Goal: Task Accomplishment & Management: Manage account settings

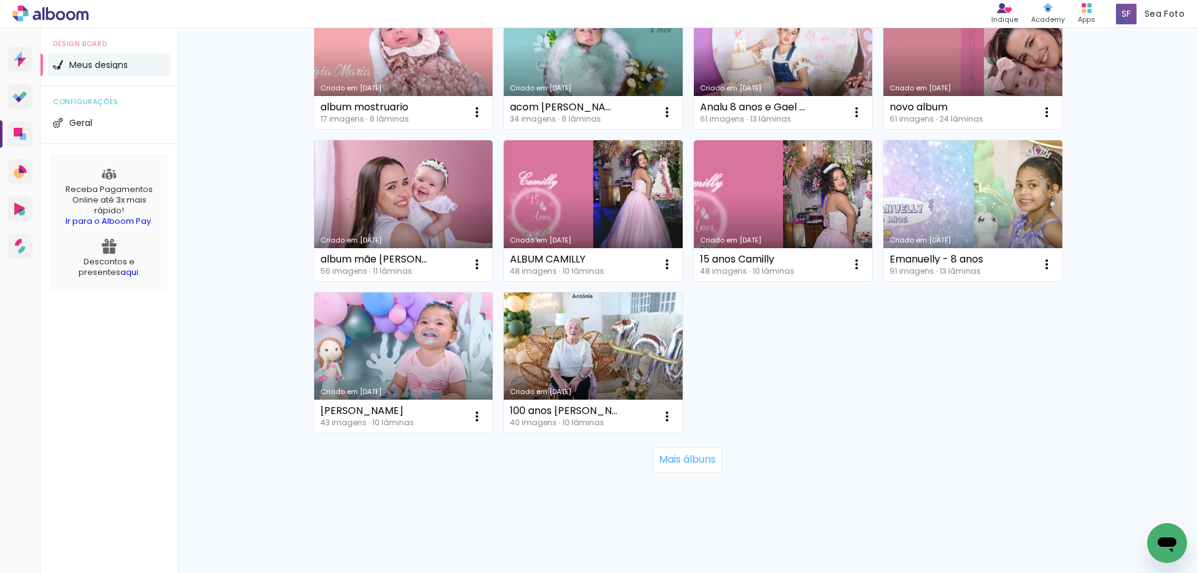
scroll to position [780, 0]
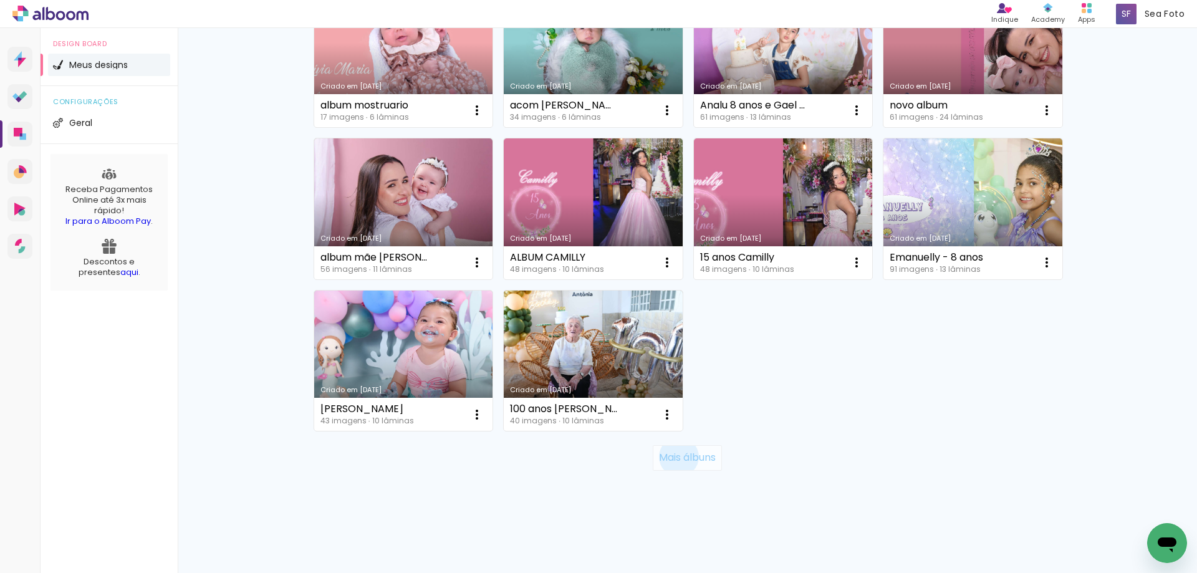
click at [0, 0] on slot "Mais álbuns" at bounding box center [0, 0] width 0 height 0
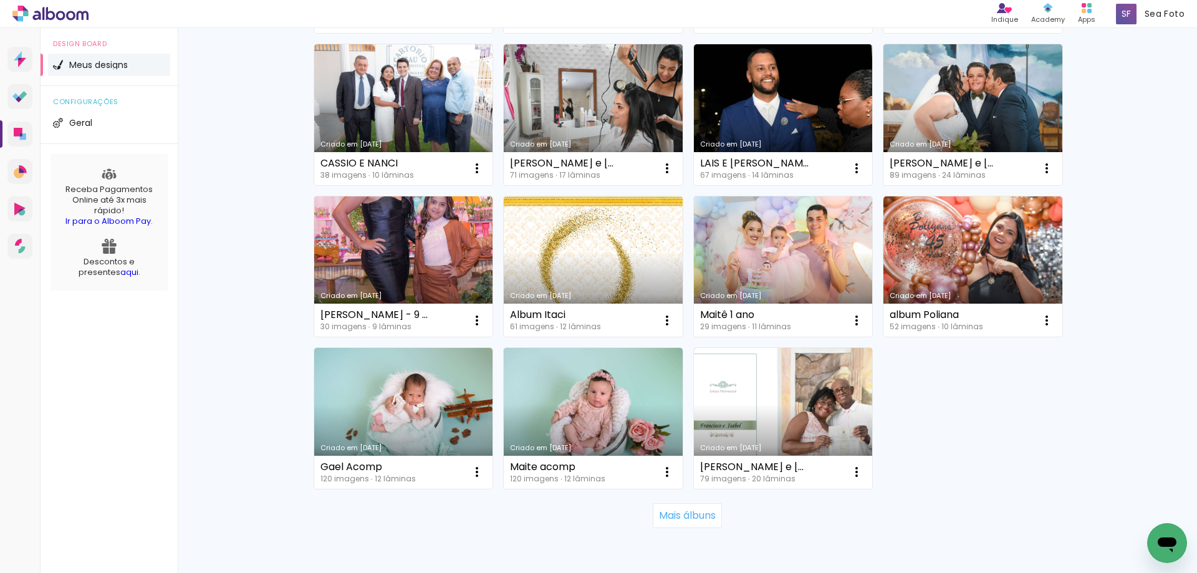
scroll to position [1682, 0]
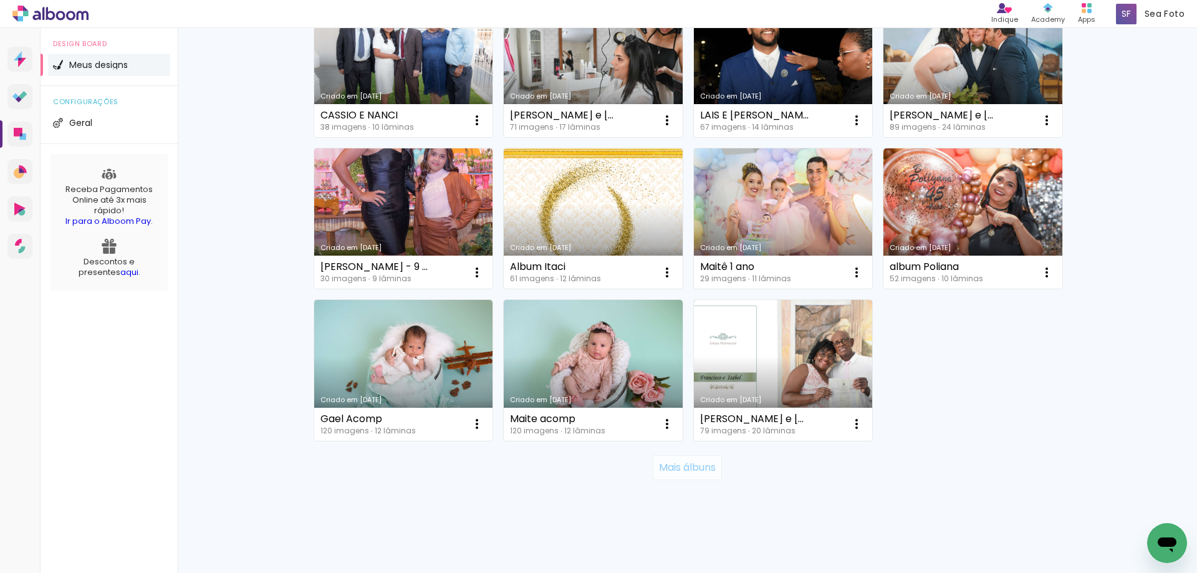
click at [0, 0] on slot "Mais álbuns" at bounding box center [0, 0] width 0 height 0
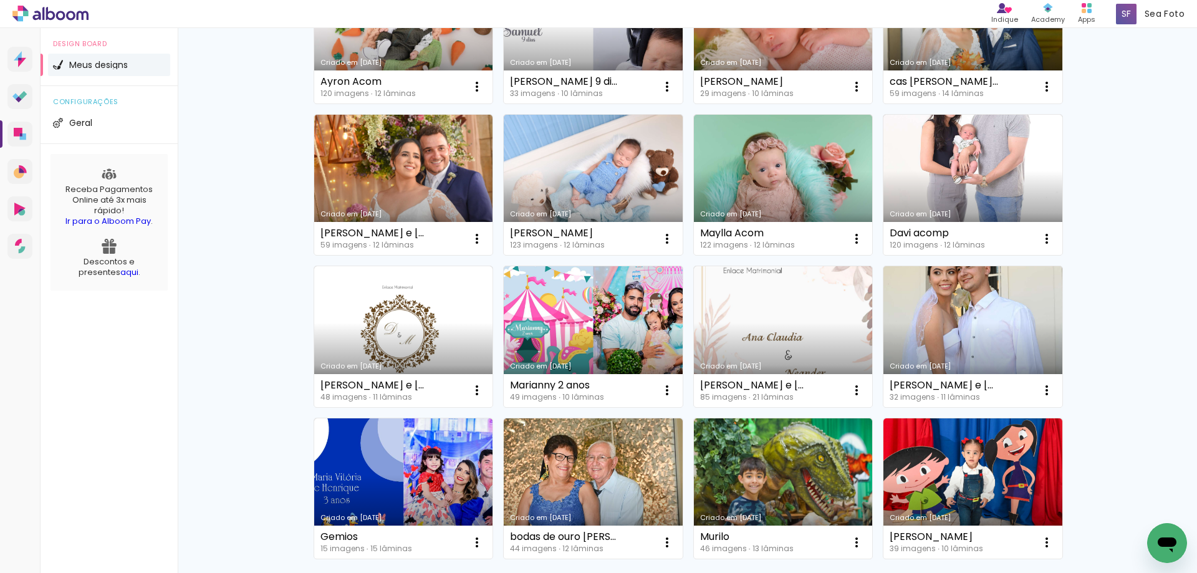
scroll to position [2603, 0]
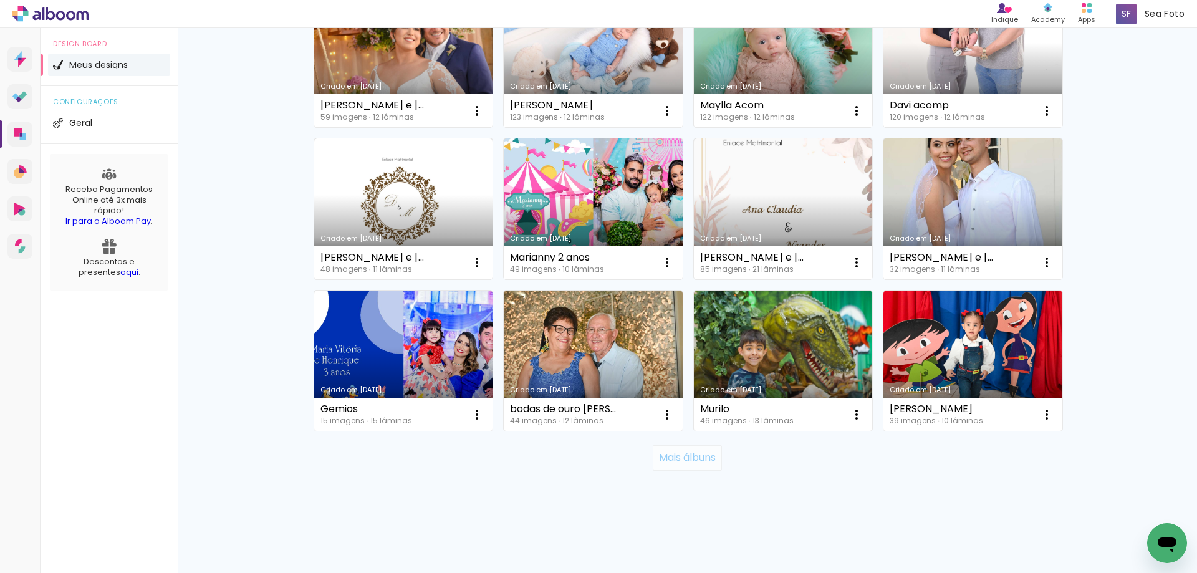
click at [0, 0] on slot "Mais álbuns" at bounding box center [0, 0] width 0 height 0
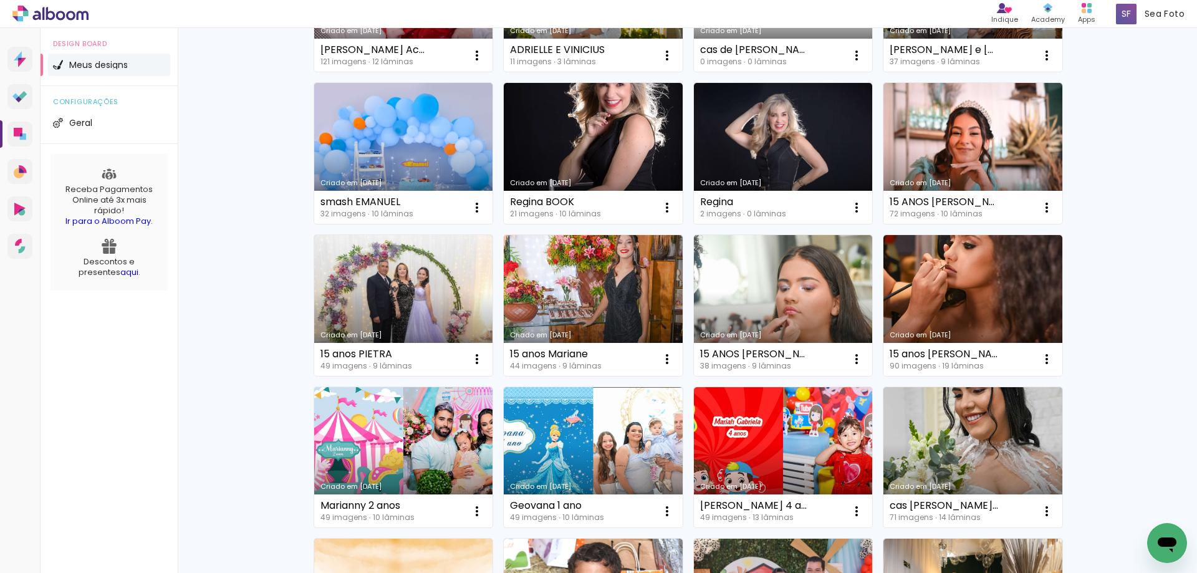
scroll to position [3665, 0]
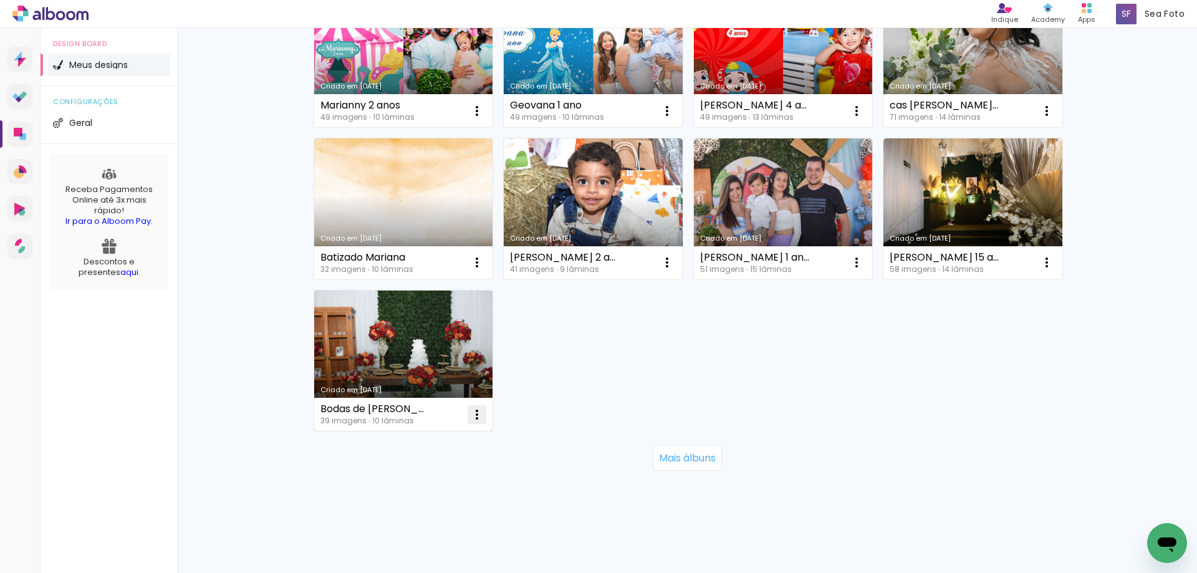
click at [469, 413] on iron-icon at bounding box center [476, 414] width 15 height 15
click at [380, 494] on iron-icon at bounding box center [377, 496] width 11 height 15
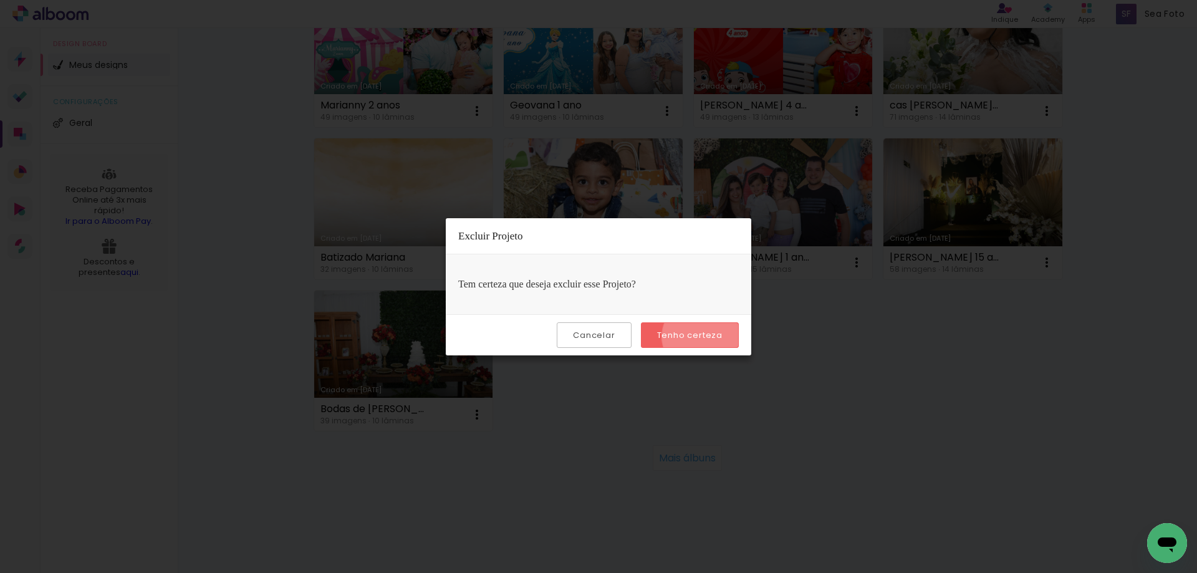
click at [0, 0] on slot "Tenho certeza" at bounding box center [0, 0] width 0 height 0
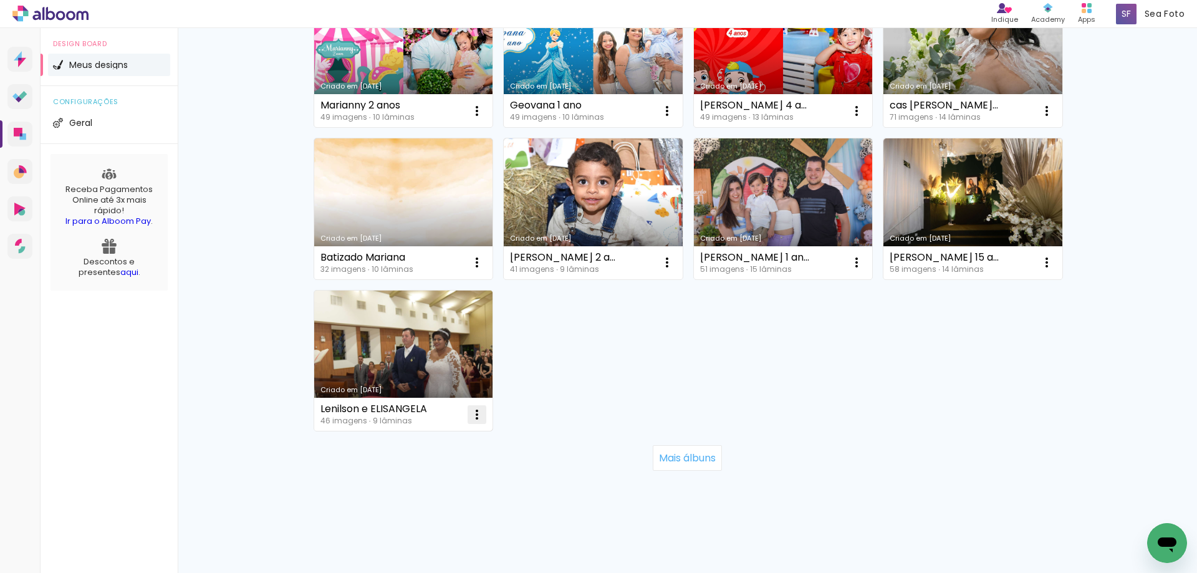
click at [469, 416] on iron-icon at bounding box center [476, 414] width 15 height 15
click at [399, 493] on span "Excluir" at bounding box center [402, 496] width 27 height 9
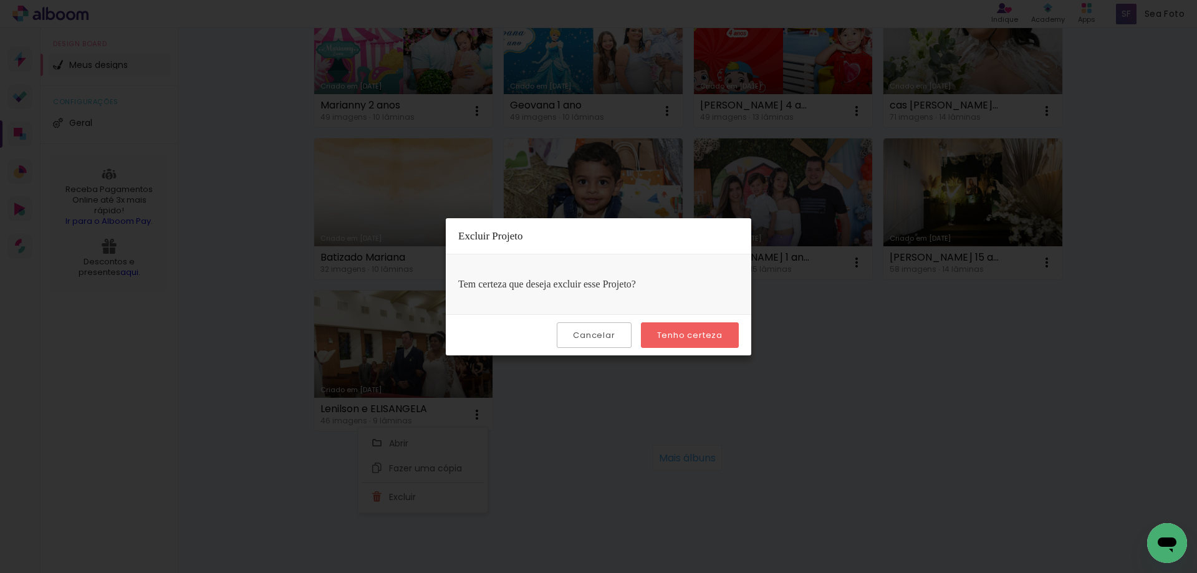
click at [0, 0] on slot "Tenho certeza" at bounding box center [0, 0] width 0 height 0
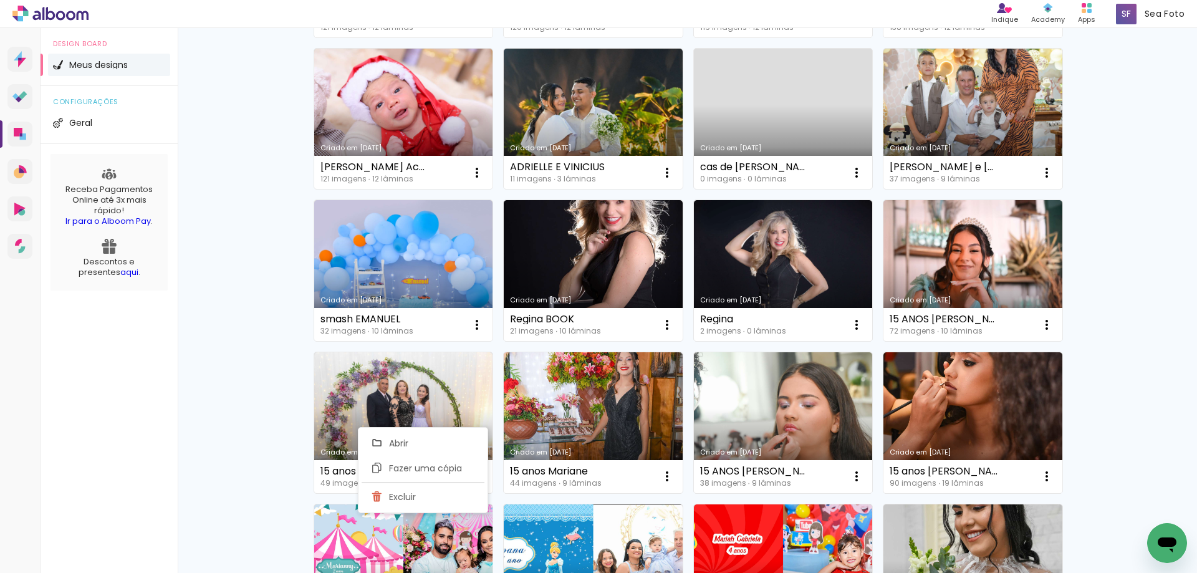
scroll to position [3133, 0]
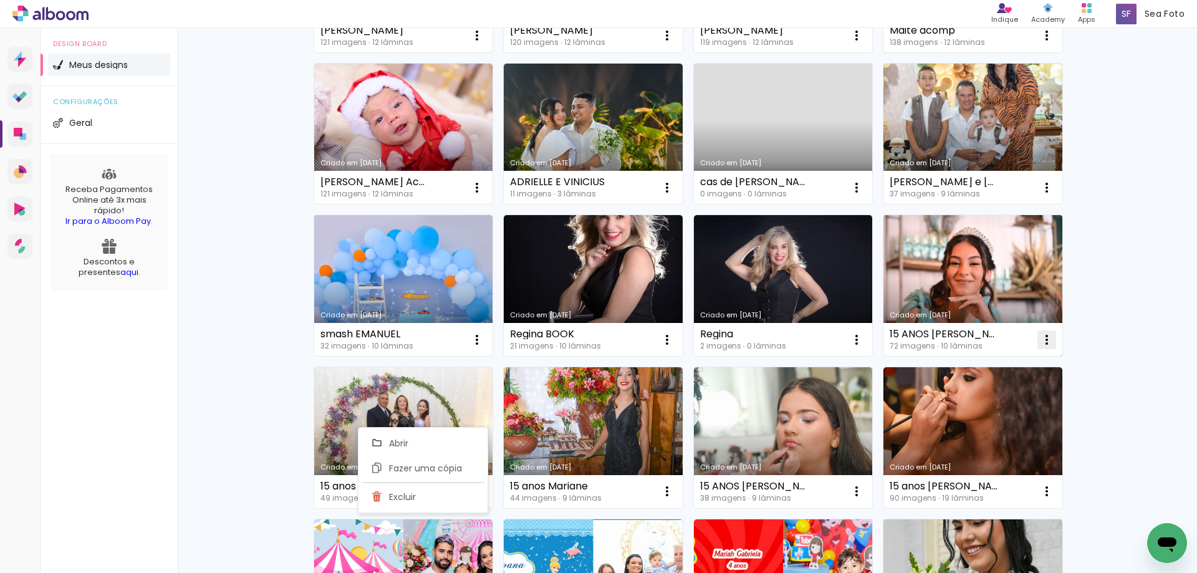
click at [1042, 338] on iron-icon at bounding box center [1046, 339] width 15 height 15
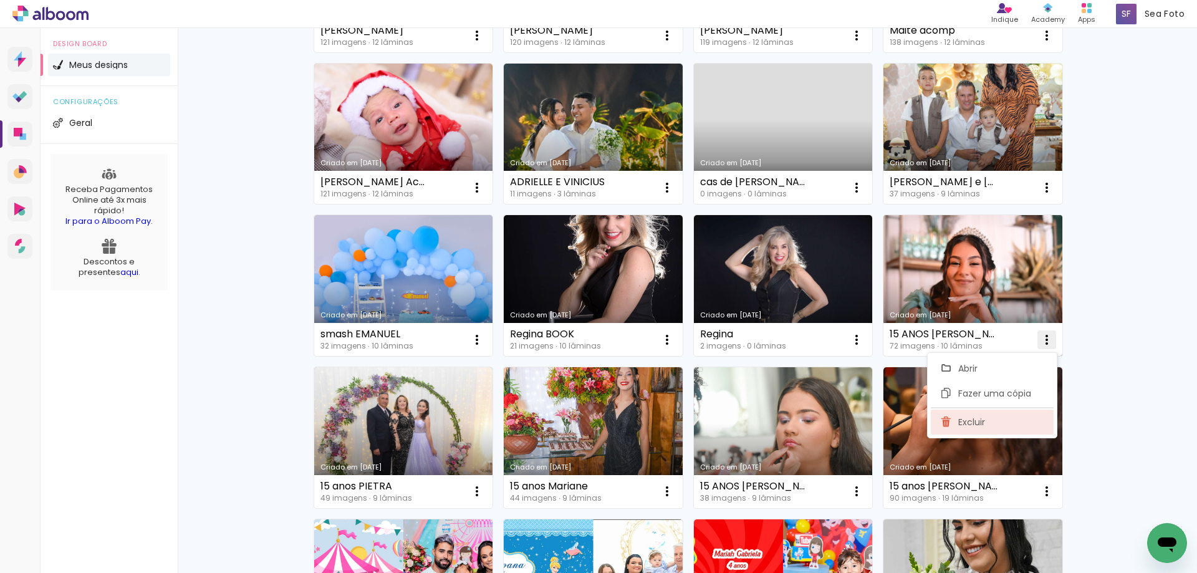
click at [949, 420] on iron-icon at bounding box center [946, 422] width 11 height 15
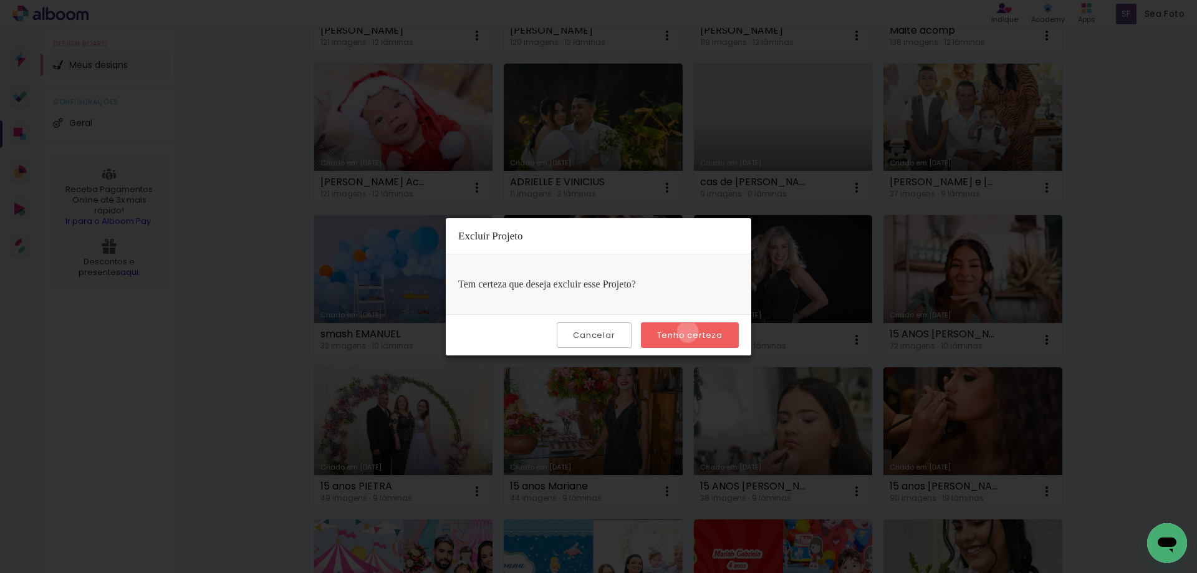
click at [0, 0] on slot "Tenho certeza" at bounding box center [0, 0] width 0 height 0
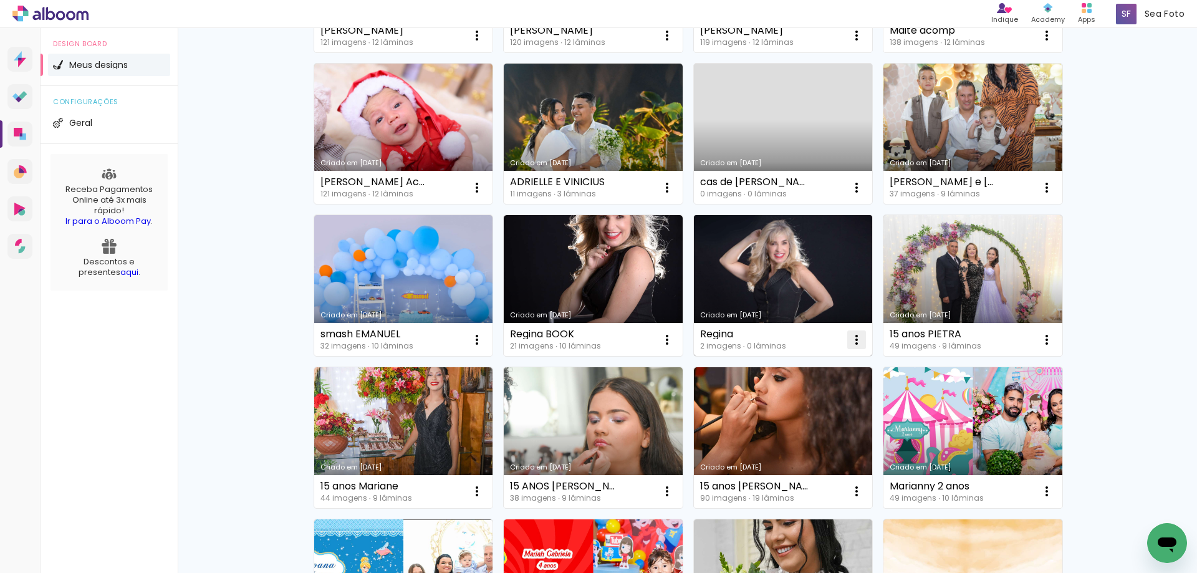
click at [853, 337] on iron-icon at bounding box center [856, 339] width 15 height 15
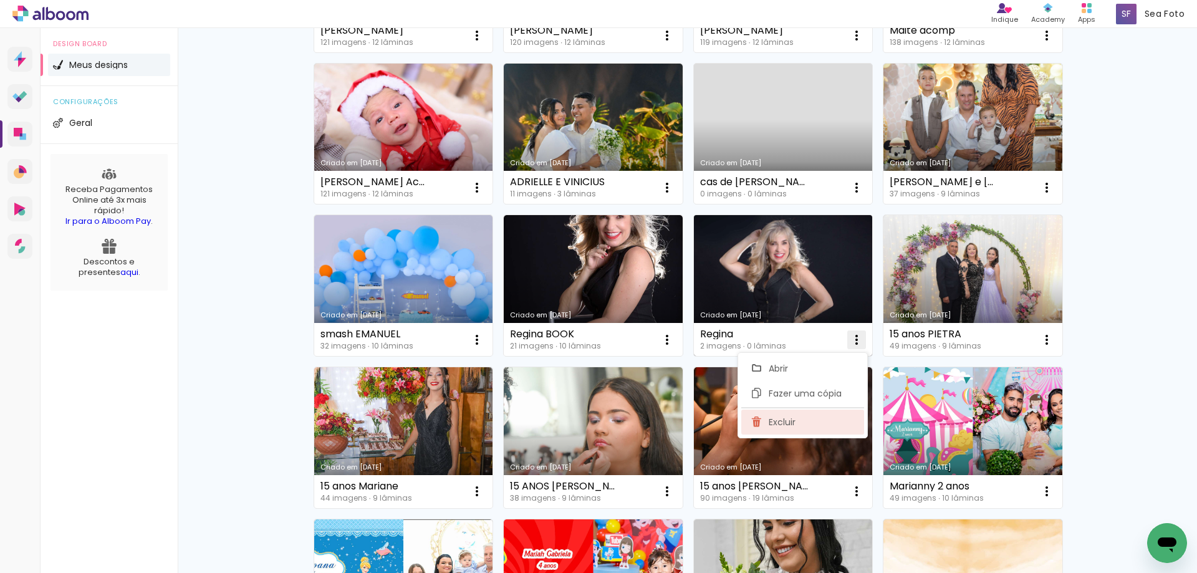
click at [789, 418] on span "Excluir" at bounding box center [782, 422] width 27 height 9
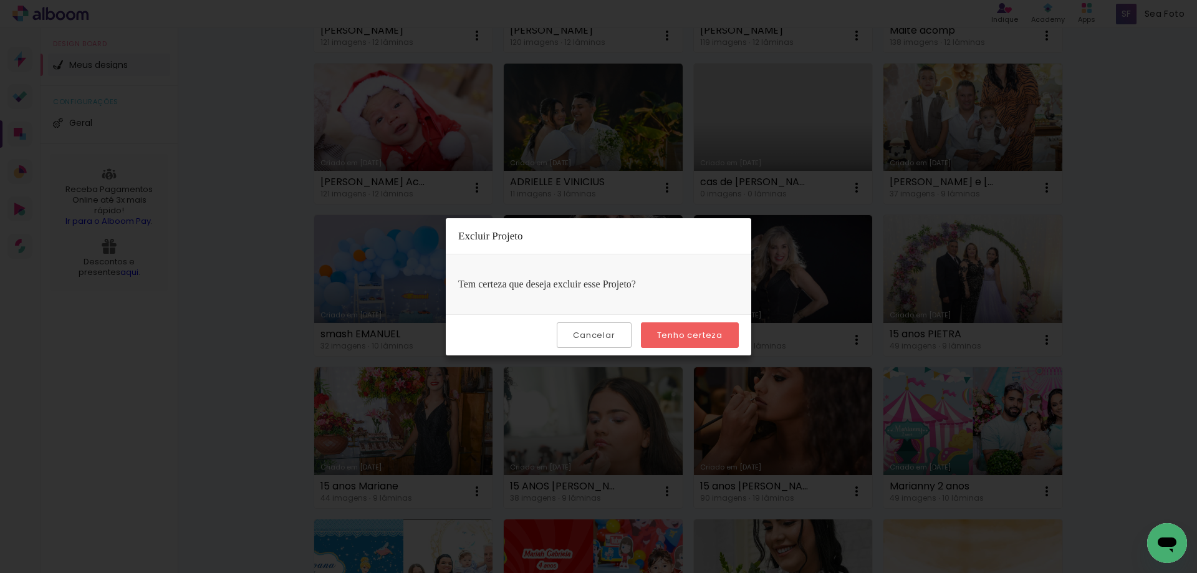
click at [0, 0] on slot "Tenho certeza" at bounding box center [0, 0] width 0 height 0
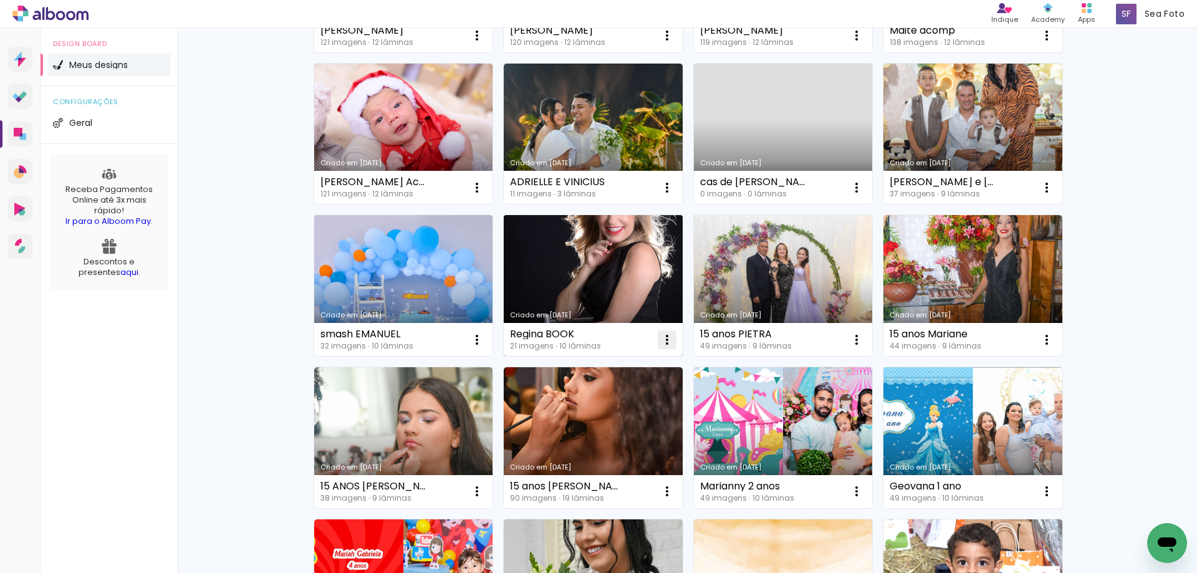
click at [660, 337] on iron-icon at bounding box center [667, 339] width 15 height 15
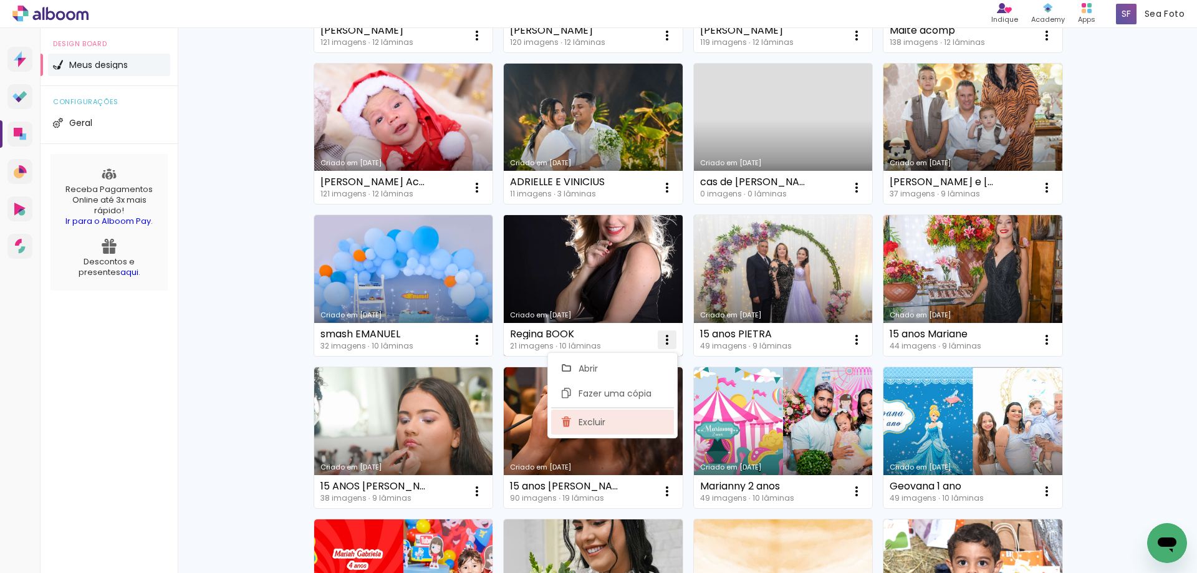
click at [575, 415] on paper-item "Excluir" at bounding box center [612, 422] width 123 height 25
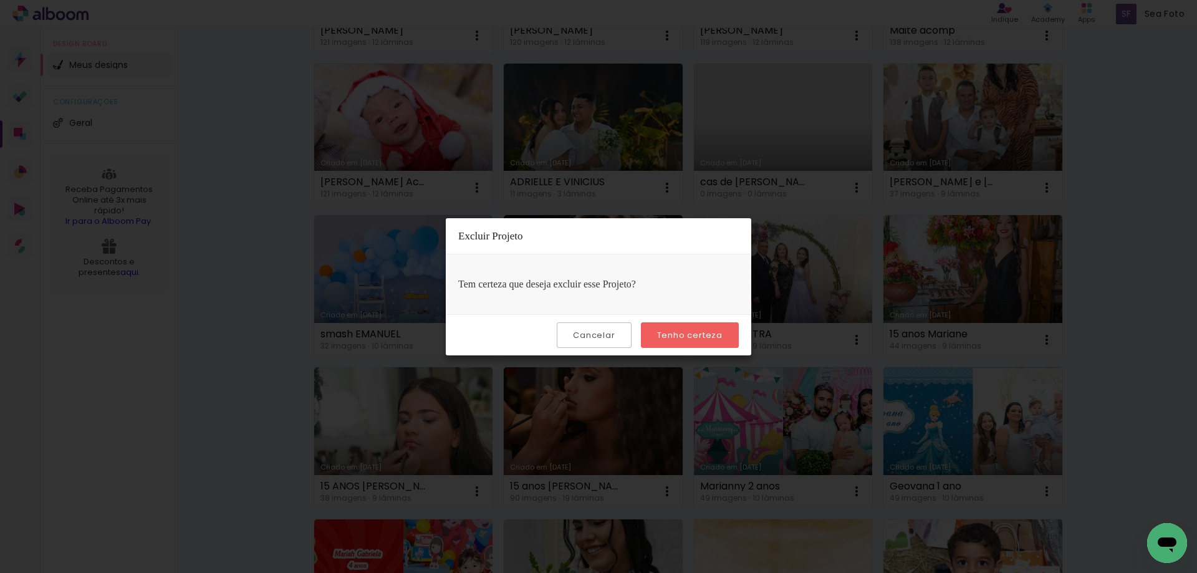
click at [0, 0] on slot "Tenho certeza" at bounding box center [0, 0] width 0 height 0
